Goal: Find specific page/section: Find specific page/section

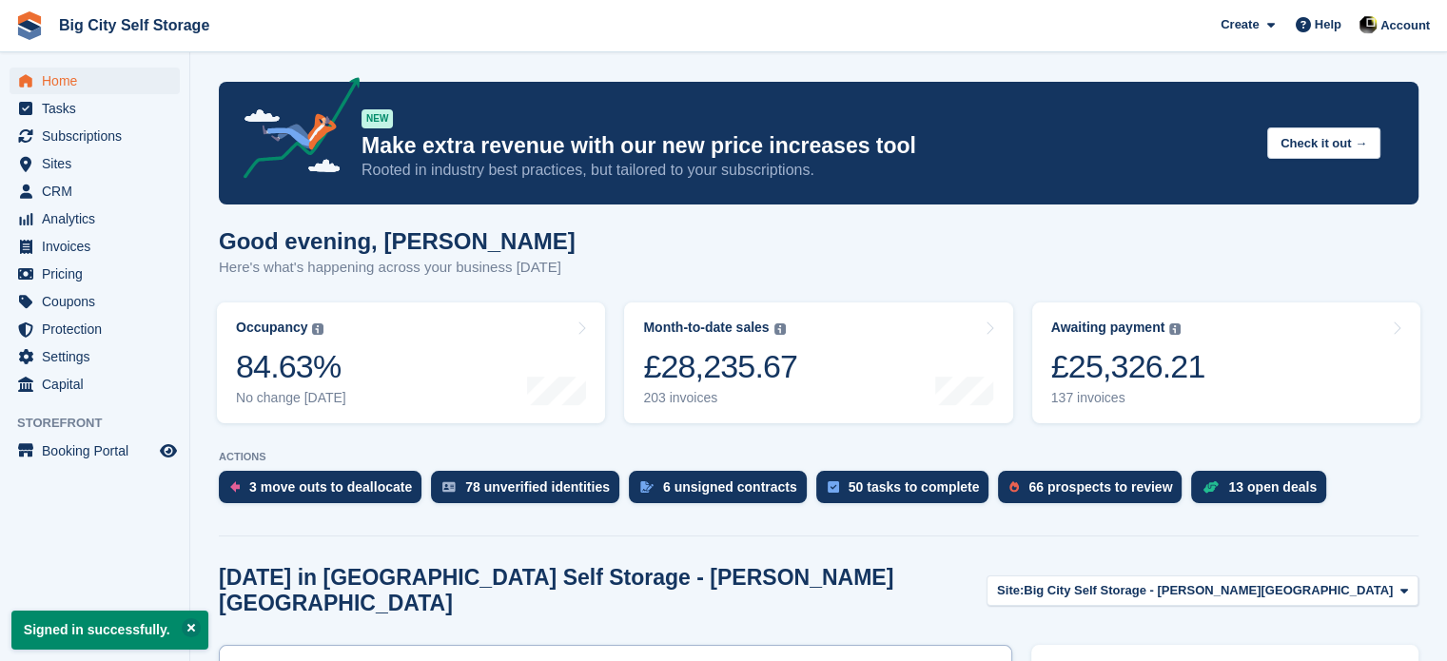
scroll to position [645, 0]
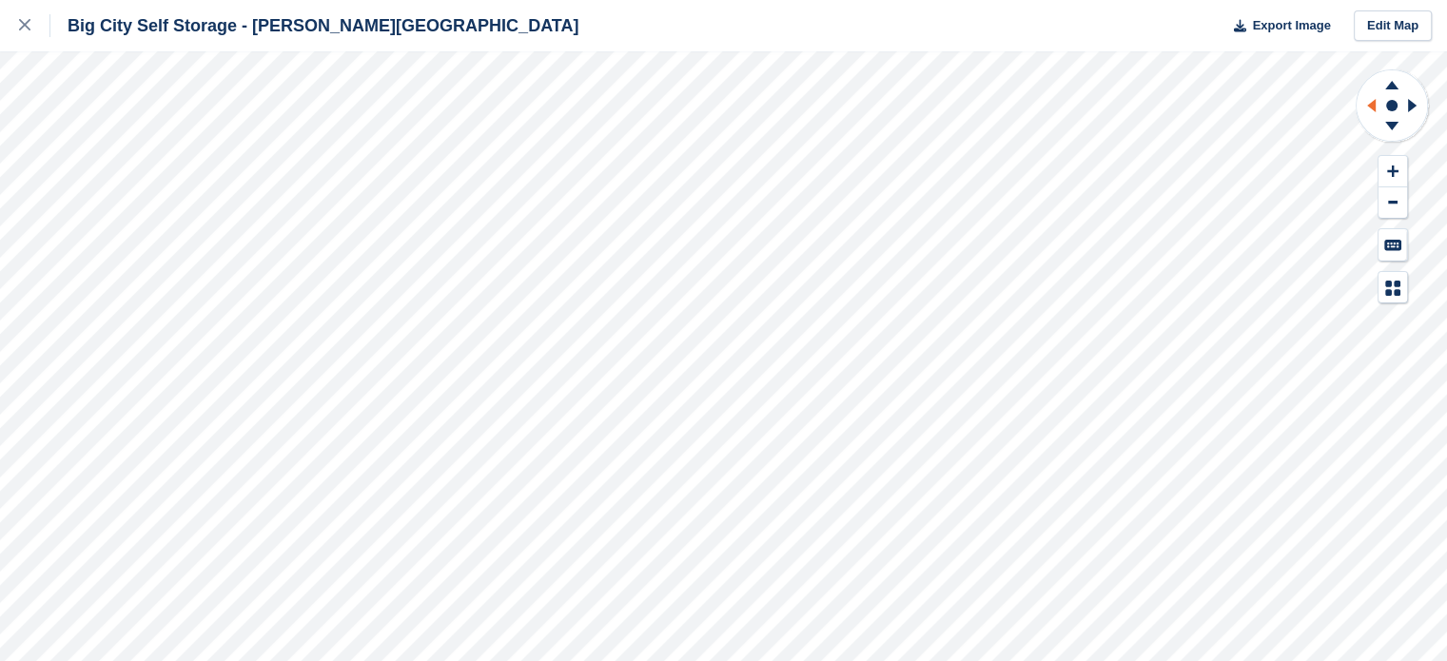
click at [1373, 113] on icon at bounding box center [1368, 105] width 24 height 49
drag, startPoint x: 1390, startPoint y: 140, endPoint x: 1387, endPoint y: 128, distance: 12.0
click at [1389, 132] on icon at bounding box center [1391, 129] width 49 height 24
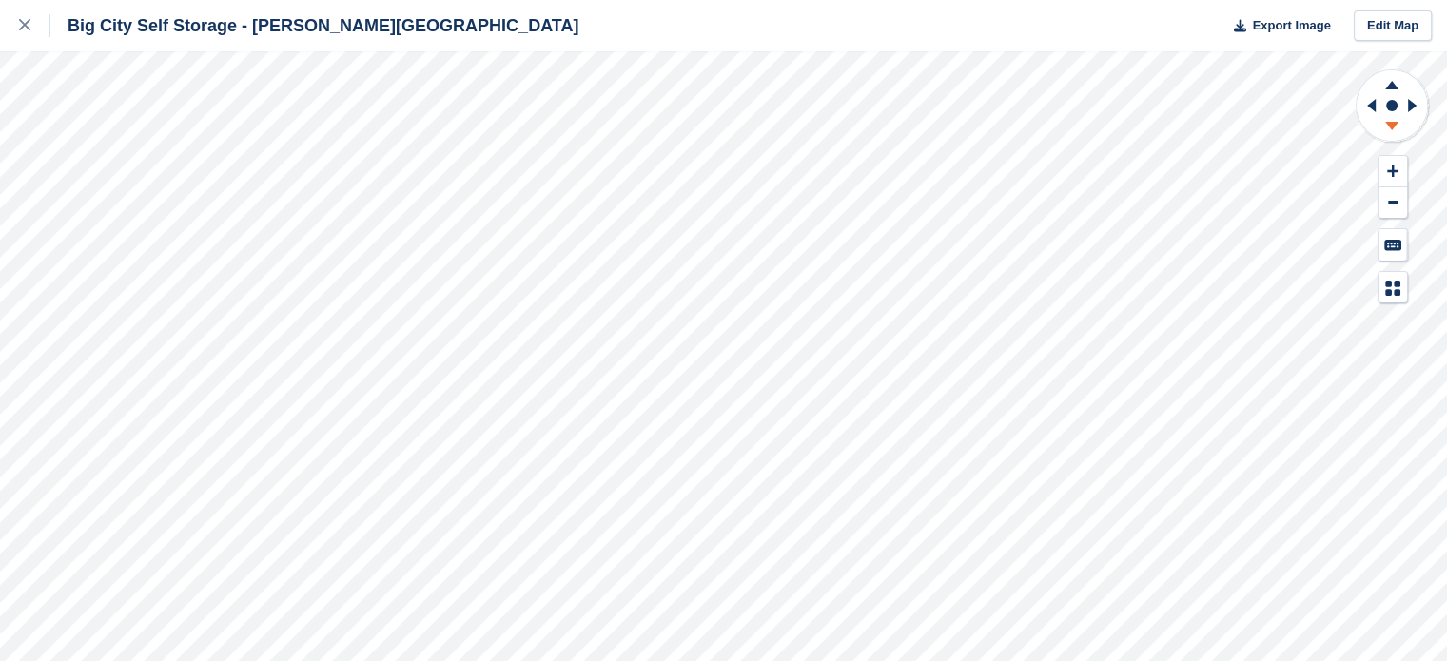
click at [1387, 128] on icon at bounding box center [1391, 129] width 49 height 24
click at [1359, 109] on icon at bounding box center [1368, 105] width 24 height 49
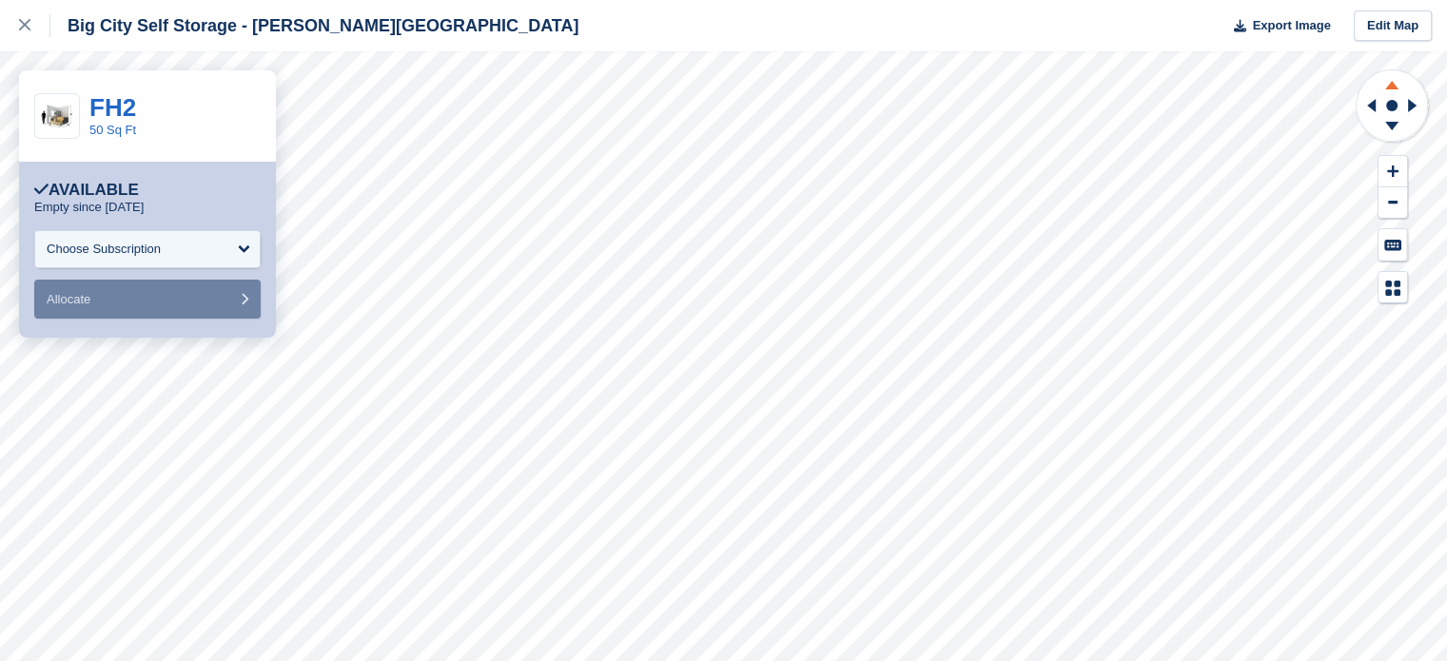
click at [1390, 83] on icon at bounding box center [1391, 85] width 13 height 9
click at [1391, 81] on g at bounding box center [1391, 82] width 49 height 24
click at [1391, 81] on icon at bounding box center [1391, 82] width 49 height 24
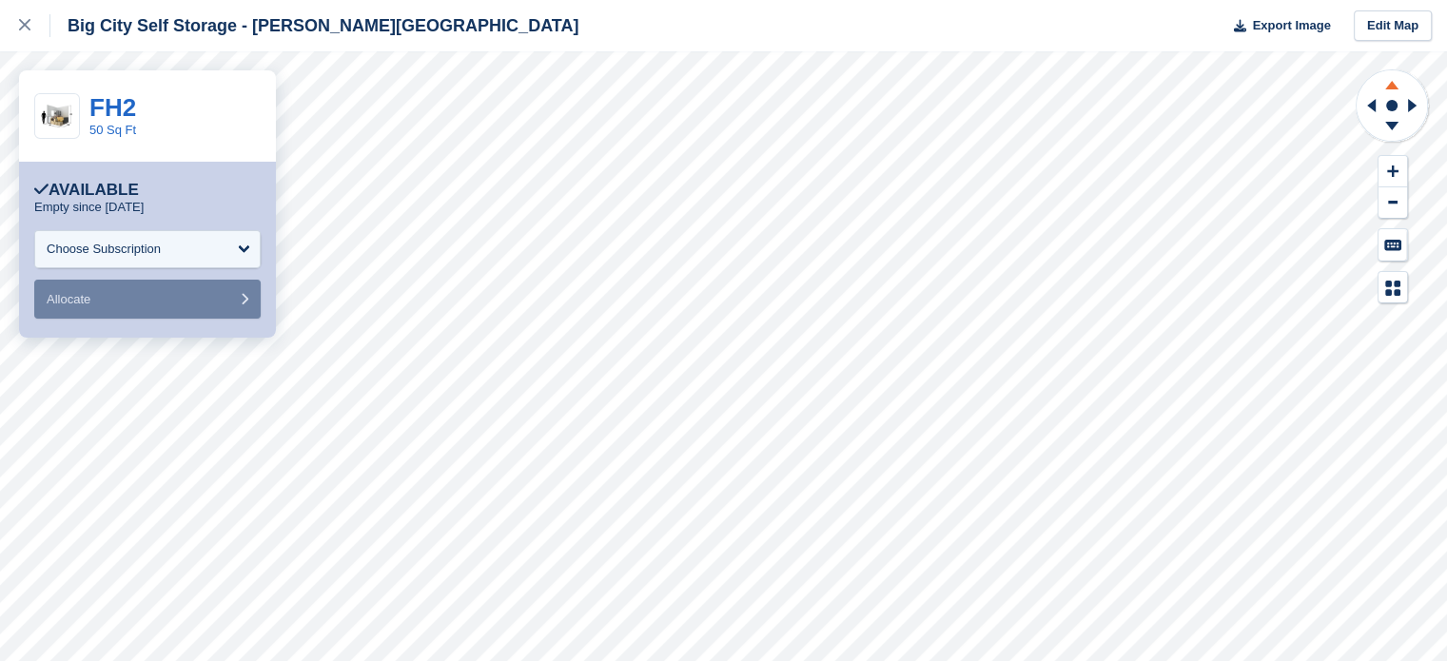
click at [1391, 81] on icon at bounding box center [1391, 82] width 49 height 24
click at [1392, 80] on icon at bounding box center [1391, 82] width 49 height 24
